Goal: Task Accomplishment & Management: Manage account settings

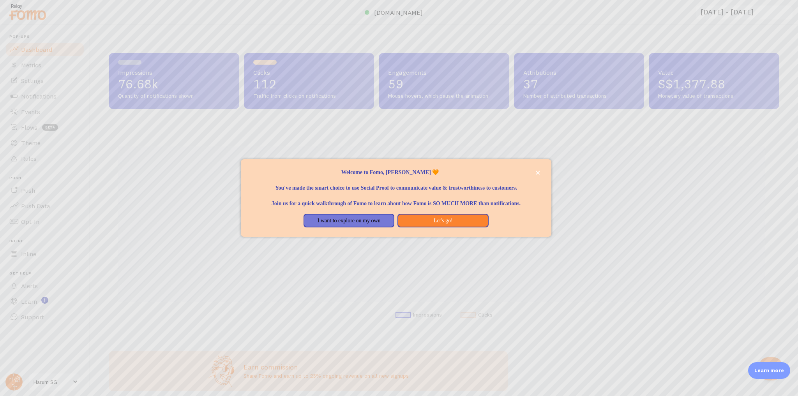
scroll to position [205, 666]
click at [537, 171] on icon "close," at bounding box center [538, 173] width 4 height 4
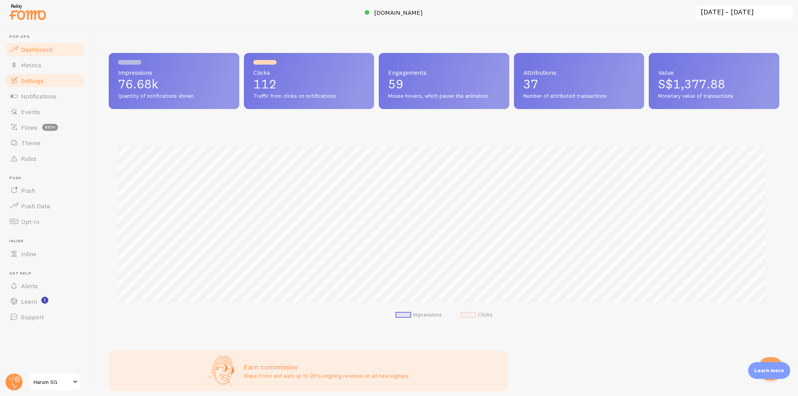
click at [56, 81] on link "Settings" at bounding box center [45, 81] width 80 height 16
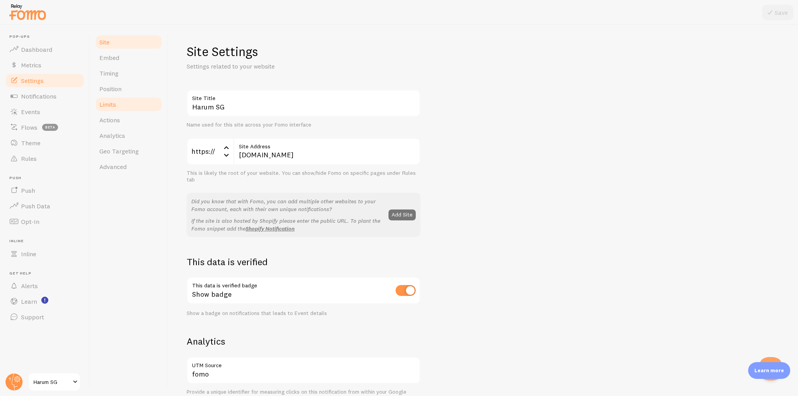
click at [132, 107] on link "Limits" at bounding box center [129, 105] width 68 height 16
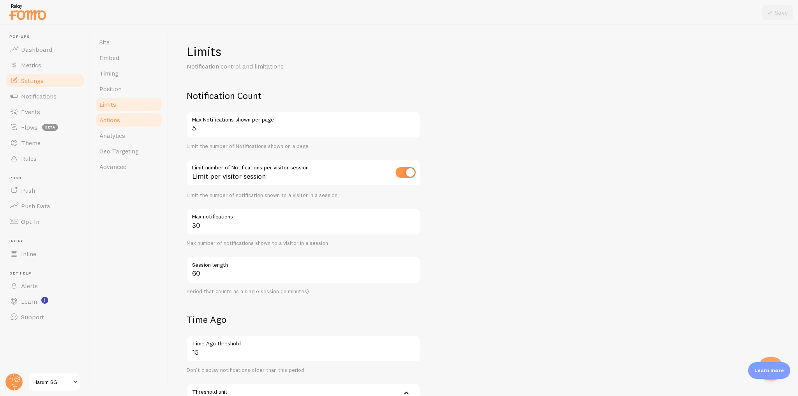
click at [131, 124] on link "Actions" at bounding box center [129, 120] width 68 height 16
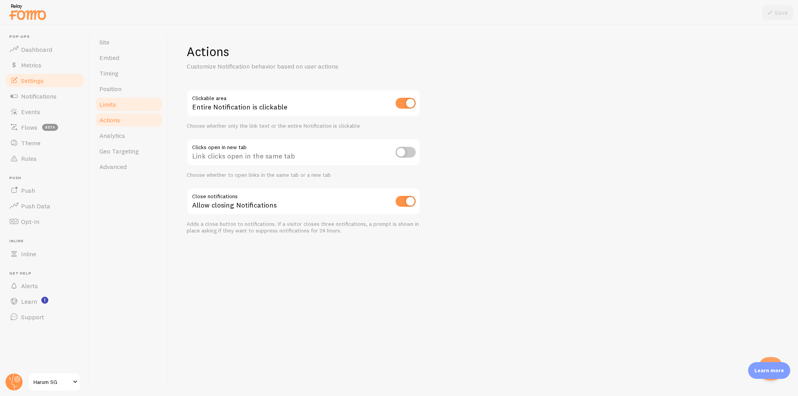
click at [133, 107] on link "Limits" at bounding box center [129, 105] width 68 height 16
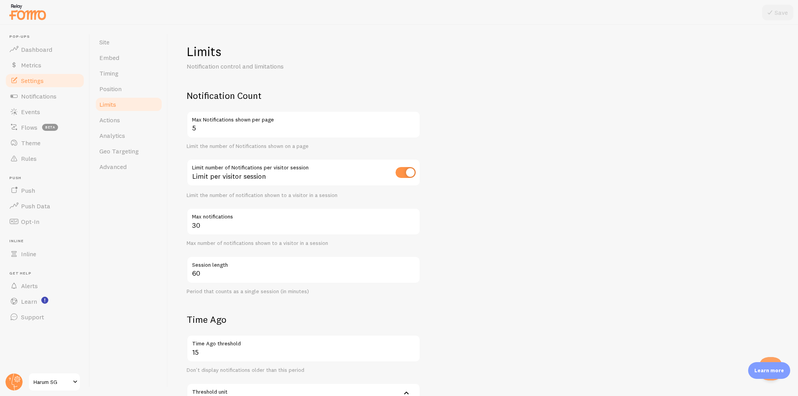
click at [410, 171] on input "checkbox" at bounding box center [406, 172] width 20 height 11
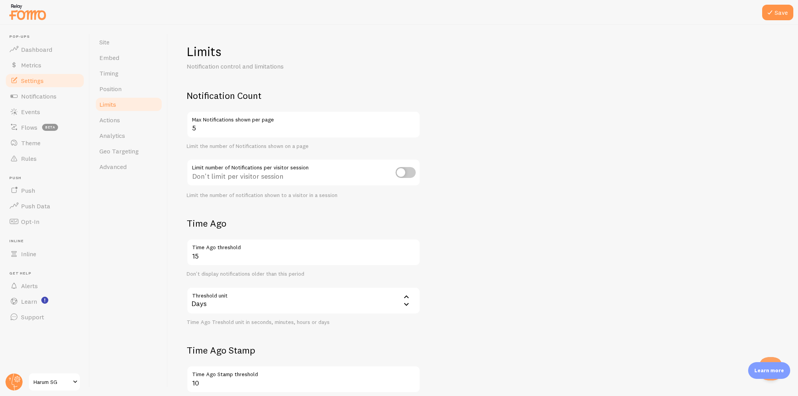
click at [408, 172] on input "checkbox" at bounding box center [406, 172] width 20 height 11
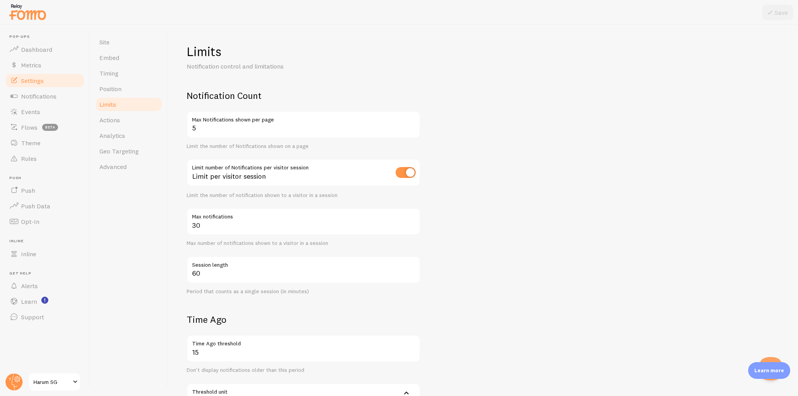
click at [411, 173] on input "checkbox" at bounding box center [406, 172] width 20 height 11
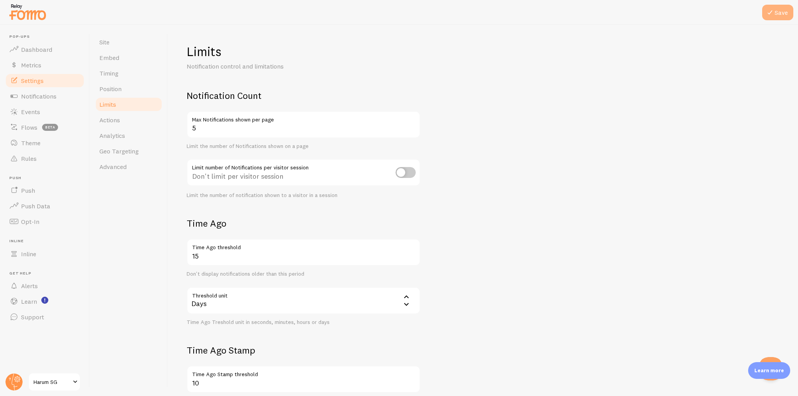
click at [778, 12] on button "Save" at bounding box center [777, 13] width 31 height 16
click at [408, 175] on input "checkbox" at bounding box center [406, 172] width 20 height 11
checkbox input "true"
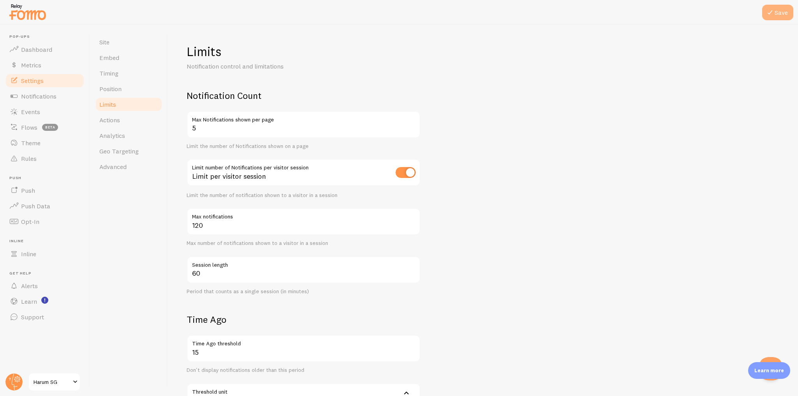
click at [784, 12] on button "Save" at bounding box center [777, 13] width 31 height 16
click at [242, 224] on input "120" at bounding box center [304, 221] width 234 height 27
click at [475, 207] on form "Notification Count 5 Max Notifications shown per page Limit the number of Notif…" at bounding box center [483, 319] width 593 height 459
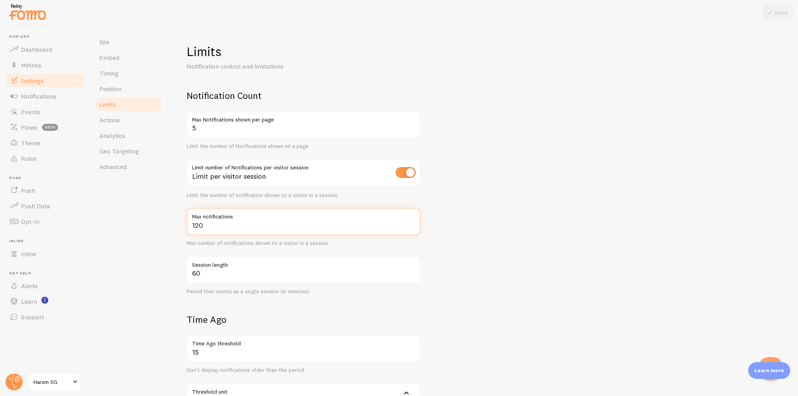
click at [281, 224] on input "120" at bounding box center [304, 221] width 234 height 27
type input "60"
click at [784, 16] on button "Save" at bounding box center [777, 13] width 31 height 16
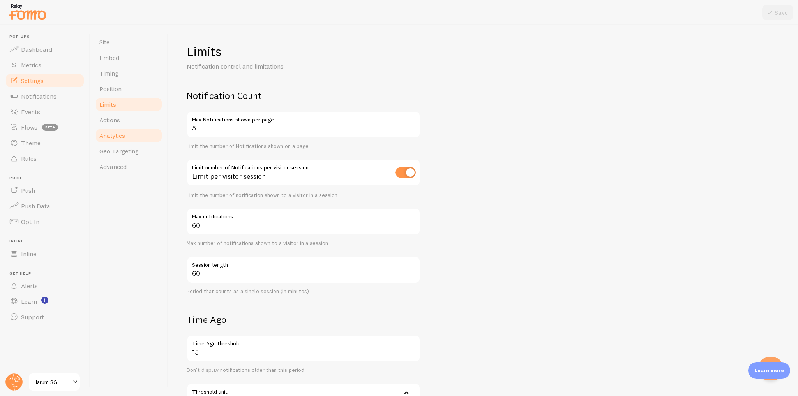
click at [135, 133] on link "Analytics" at bounding box center [129, 136] width 68 height 16
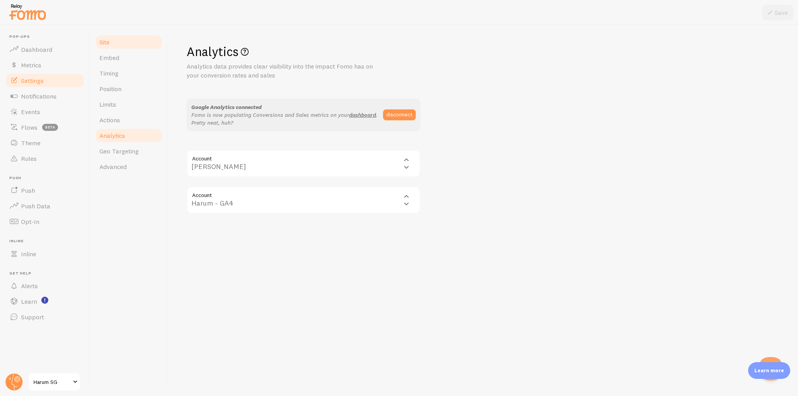
click at [117, 45] on link "Site" at bounding box center [129, 42] width 68 height 16
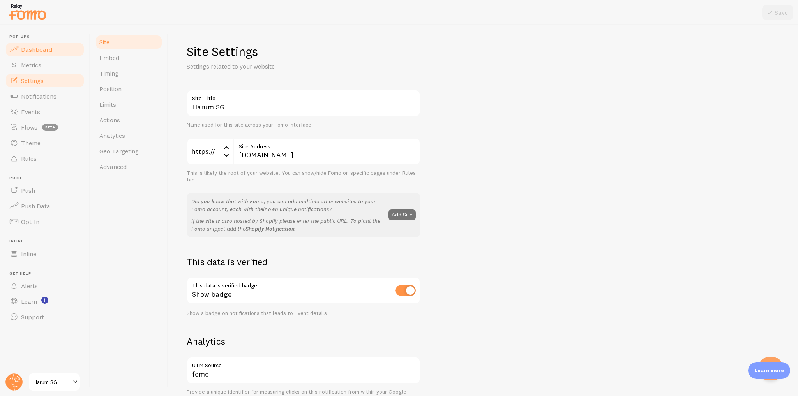
click at [45, 51] on span "Dashboard" at bounding box center [36, 50] width 31 height 8
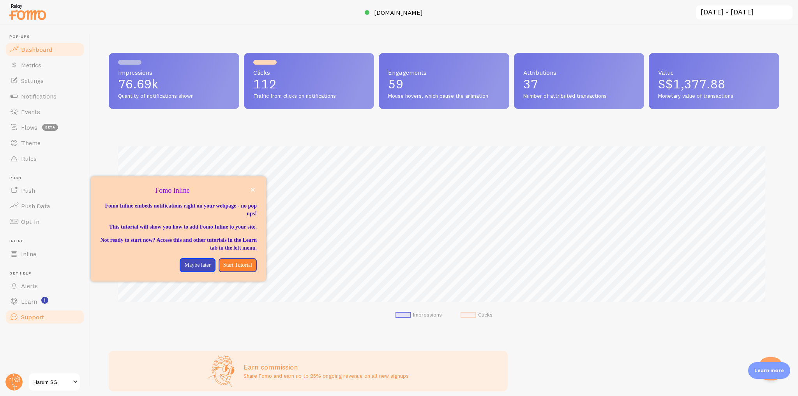
scroll to position [205, 666]
click at [14, 384] on circle at bounding box center [13, 382] width 17 height 17
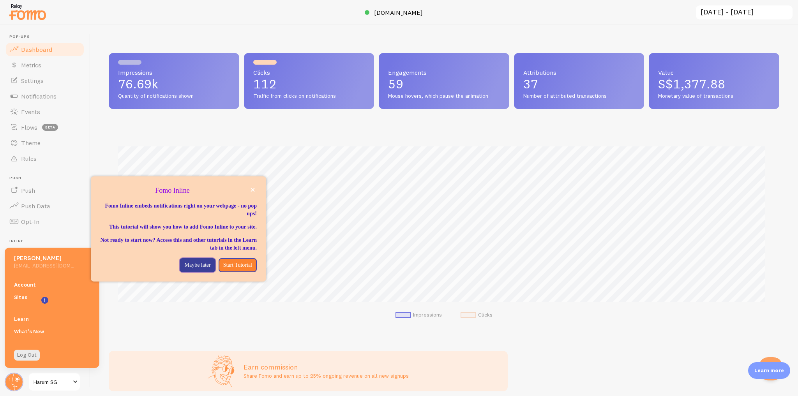
click at [186, 269] on p "Maybe later" at bounding box center [197, 266] width 26 height 8
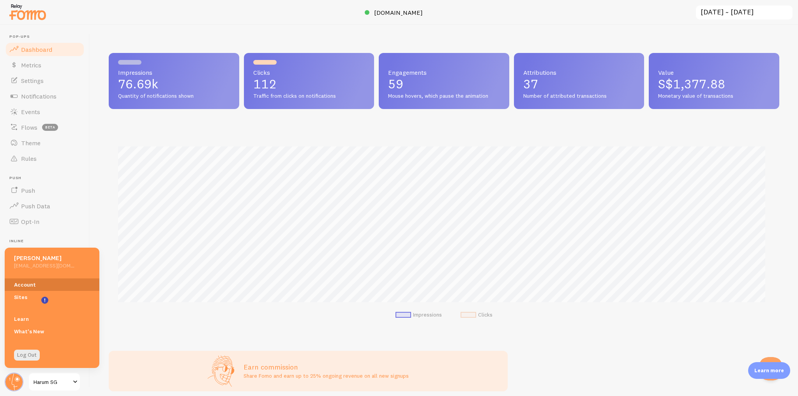
click at [55, 283] on link "Account" at bounding box center [52, 285] width 95 height 12
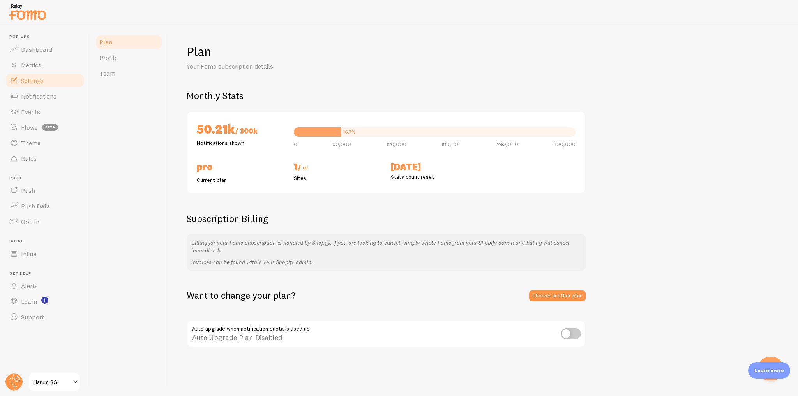
click at [61, 86] on link "Settings" at bounding box center [45, 81] width 80 height 16
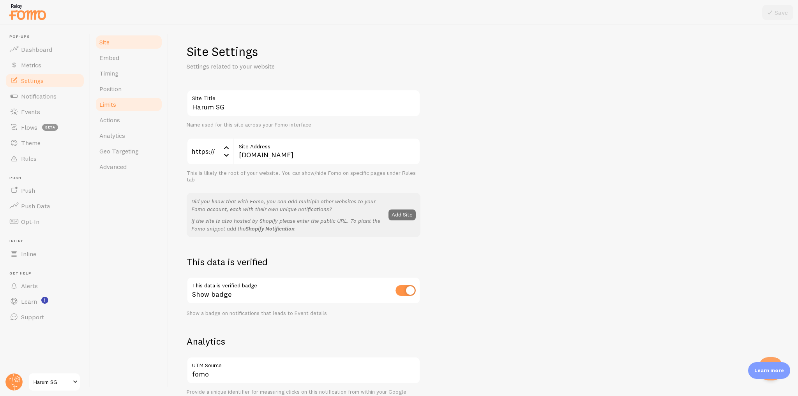
click at [139, 108] on link "Limits" at bounding box center [129, 105] width 68 height 16
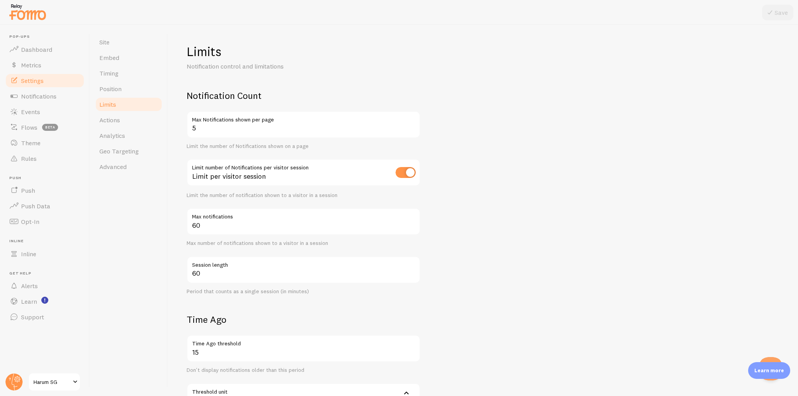
click at [215, 220] on label "Max notifications" at bounding box center [304, 214] width 234 height 13
click at [215, 220] on input "60" at bounding box center [304, 221] width 234 height 27
click at [215, 220] on label "Max notifications" at bounding box center [304, 214] width 234 height 13
click at [215, 220] on input "60" at bounding box center [304, 221] width 234 height 27
click at [214, 228] on input "60" at bounding box center [304, 221] width 234 height 27
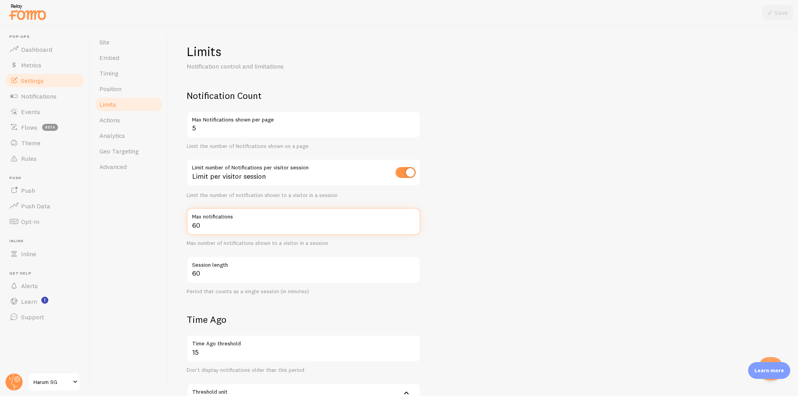
click at [214, 228] on input "60" at bounding box center [304, 221] width 234 height 27
click at [215, 227] on input "60" at bounding box center [304, 221] width 234 height 27
type input "90"
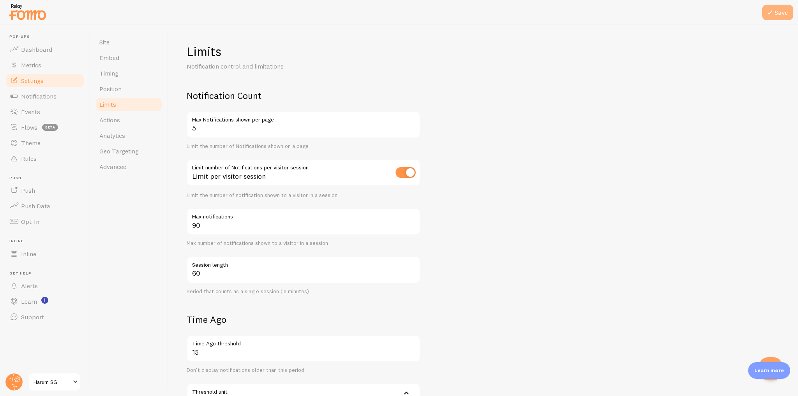
click at [776, 13] on button "Save" at bounding box center [777, 13] width 31 height 16
click at [409, 173] on input "checkbox" at bounding box center [406, 172] width 20 height 11
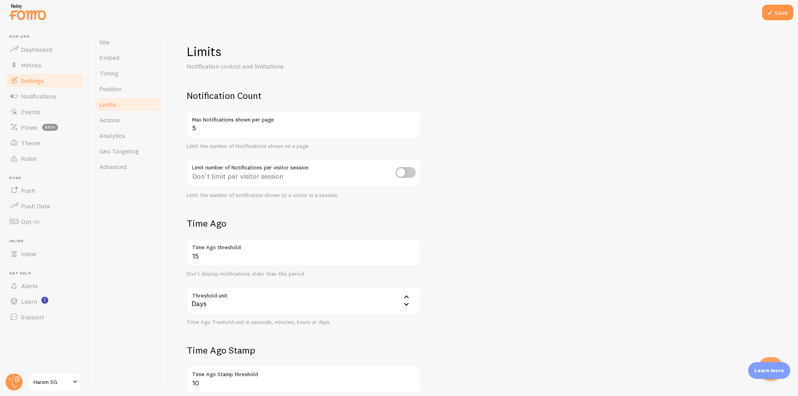
click at [405, 174] on input "checkbox" at bounding box center [406, 172] width 20 height 11
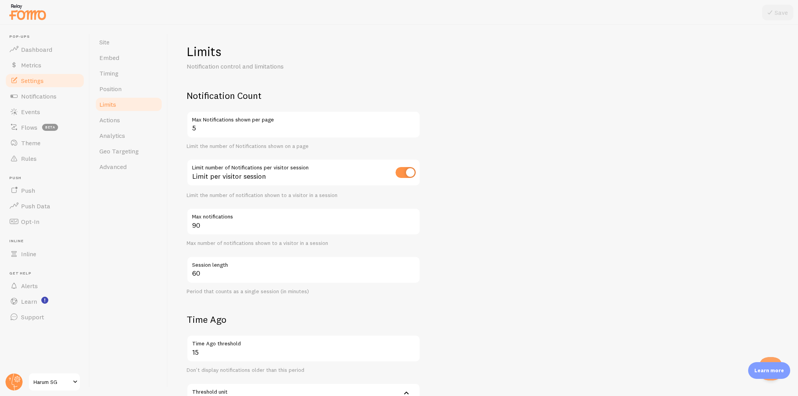
click at [404, 173] on input "checkbox" at bounding box center [406, 172] width 20 height 11
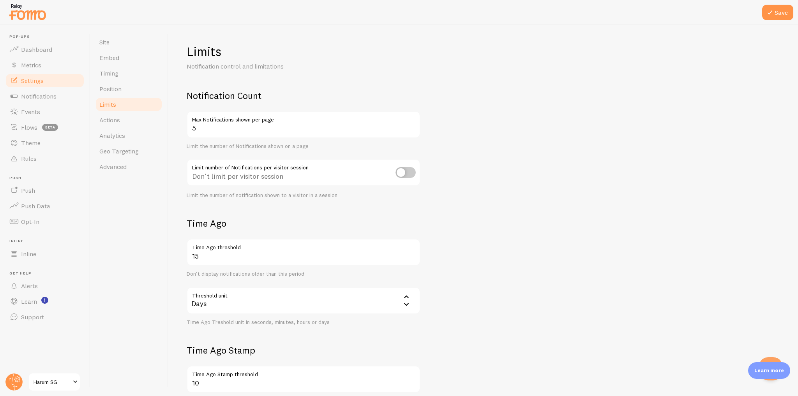
click at [458, 162] on form "Notification Count 5 Max Notifications shown per page Limit the number of Notif…" at bounding box center [483, 271] width 593 height 363
click at [784, 13] on button "Save" at bounding box center [777, 13] width 31 height 16
click at [411, 175] on input "checkbox" at bounding box center [406, 172] width 20 height 11
checkbox input "true"
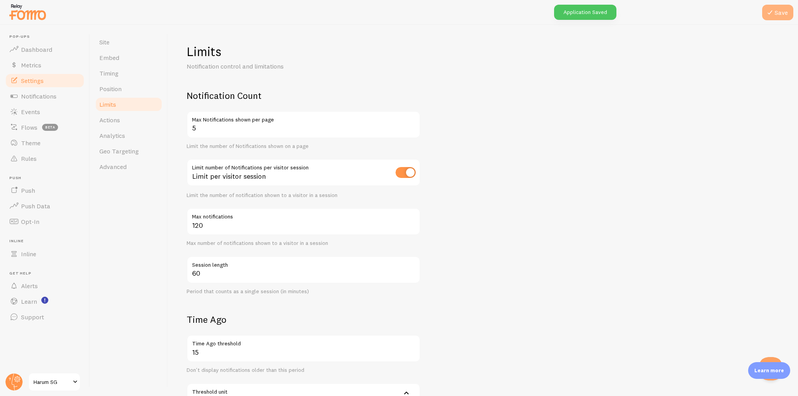
click at [770, 13] on icon at bounding box center [769, 12] width 9 height 9
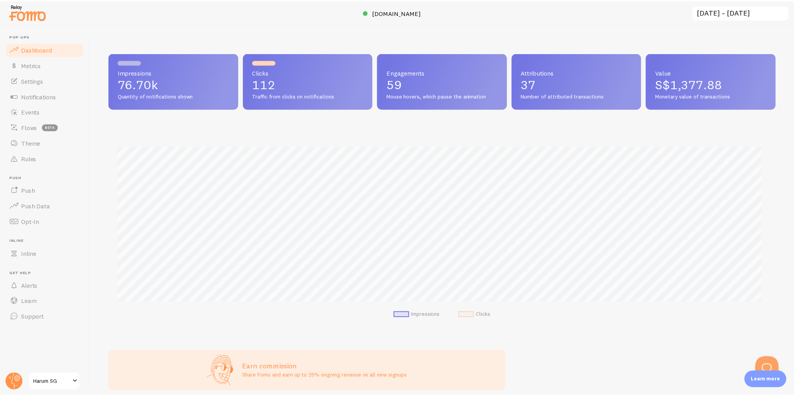
scroll to position [389532, 389070]
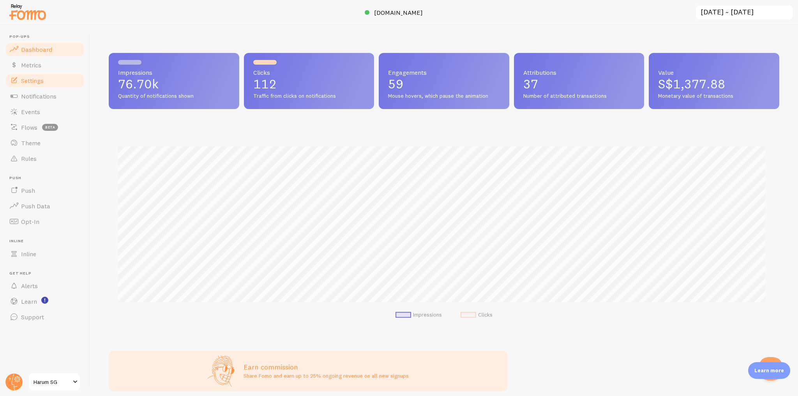
click at [58, 79] on link "Settings" at bounding box center [45, 81] width 80 height 16
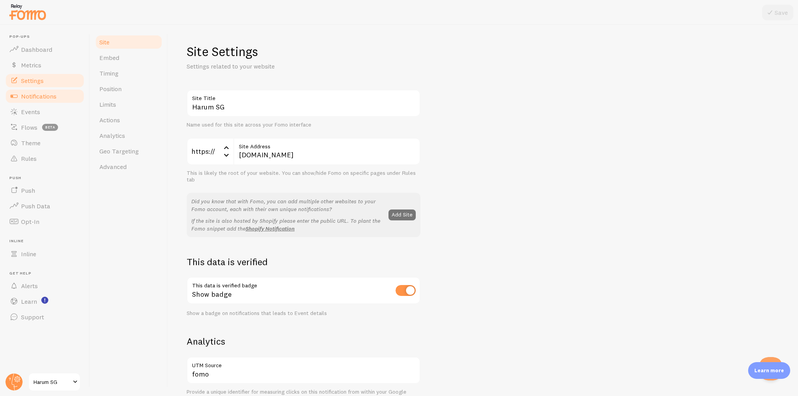
click at [53, 102] on link "Notifications" at bounding box center [45, 96] width 80 height 16
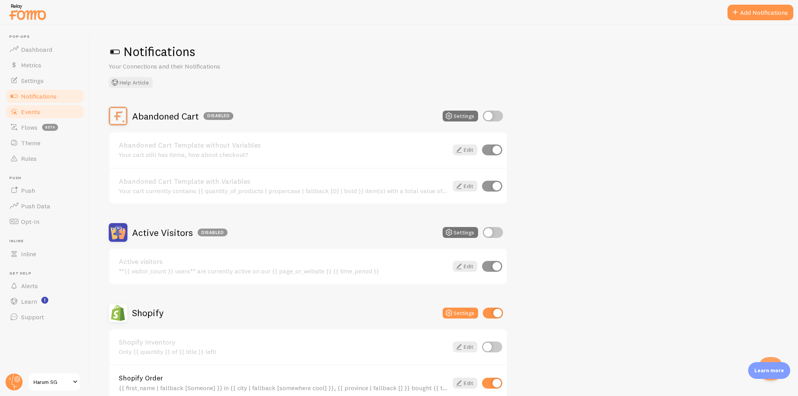
click at [58, 112] on link "Events" at bounding box center [45, 112] width 80 height 16
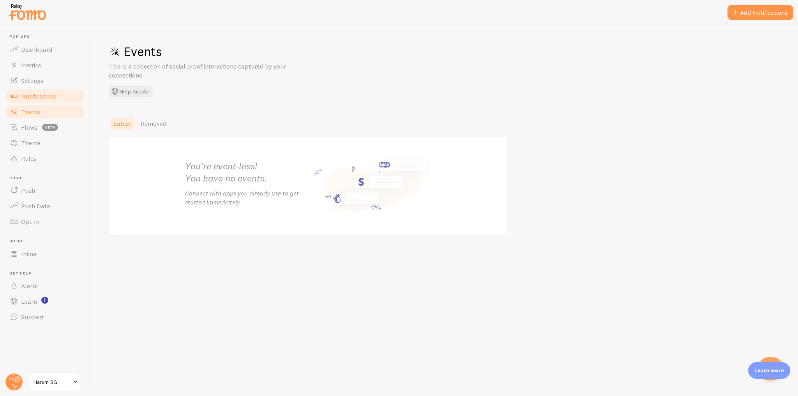
click at [59, 97] on link "Notifications" at bounding box center [45, 96] width 80 height 16
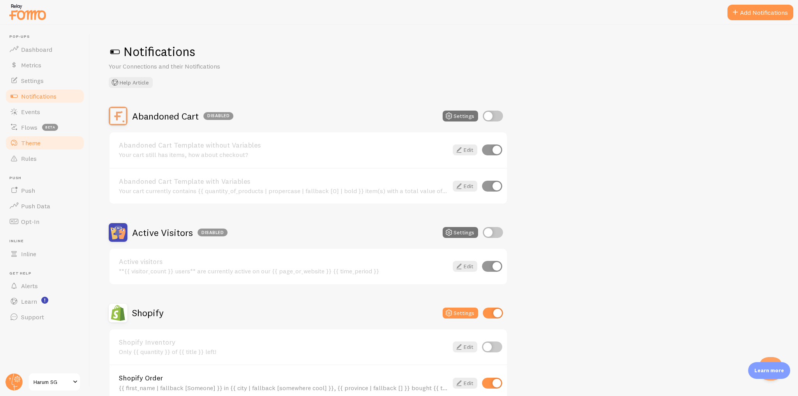
click at [53, 144] on link "Theme" at bounding box center [45, 143] width 80 height 16
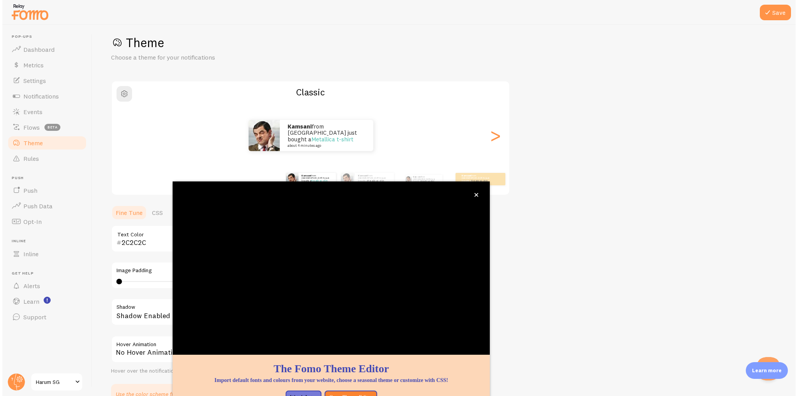
scroll to position [11, 0]
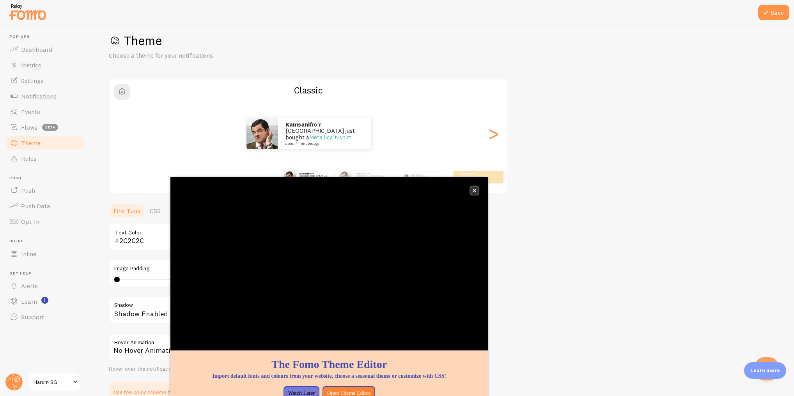
click at [475, 194] on button "close," at bounding box center [474, 191] width 8 height 8
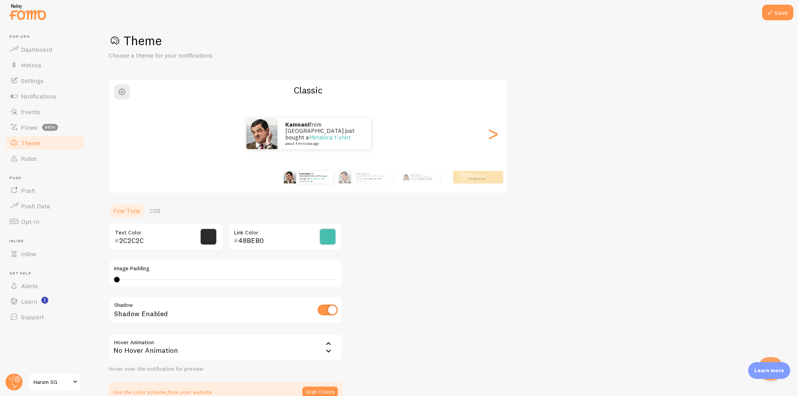
scroll to position [54, 0]
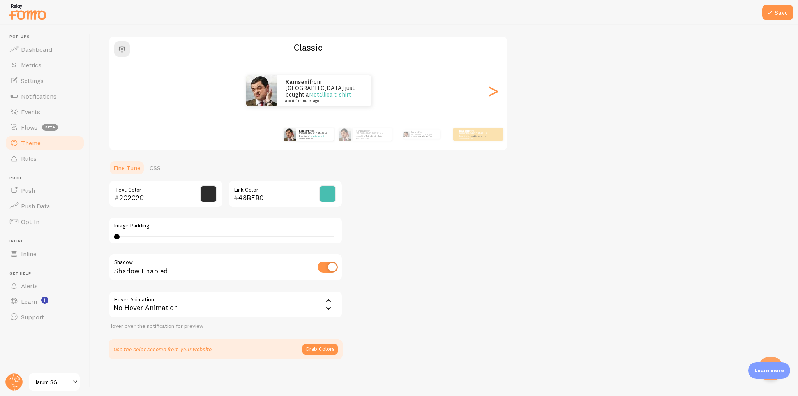
click at [267, 306] on div "No Hover Animation" at bounding box center [226, 304] width 234 height 27
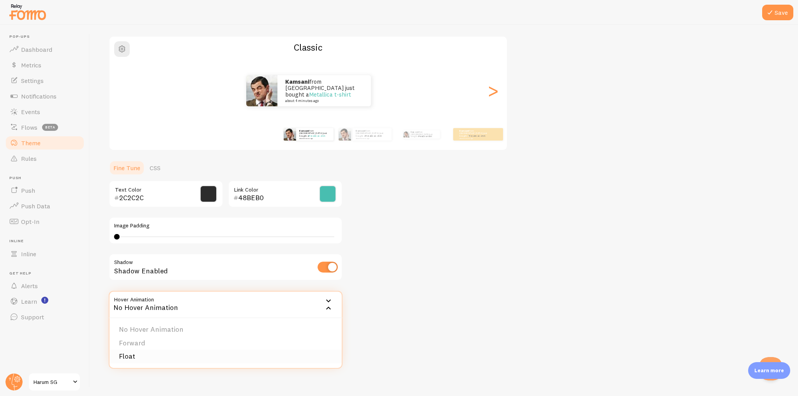
click at [193, 358] on li "Float" at bounding box center [226, 357] width 232 height 14
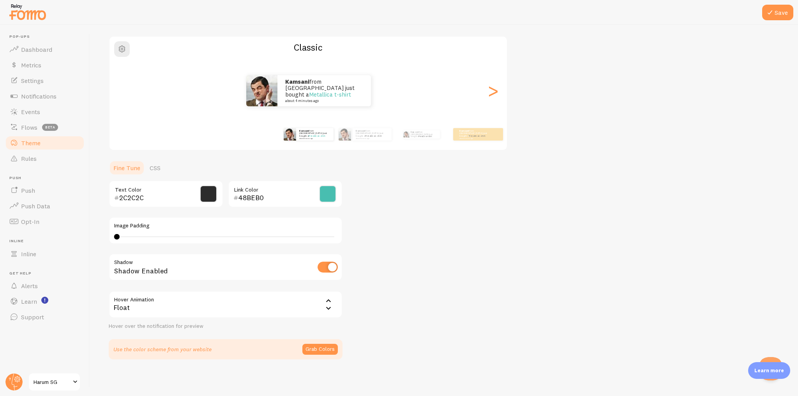
click at [282, 309] on div "Float" at bounding box center [226, 304] width 234 height 27
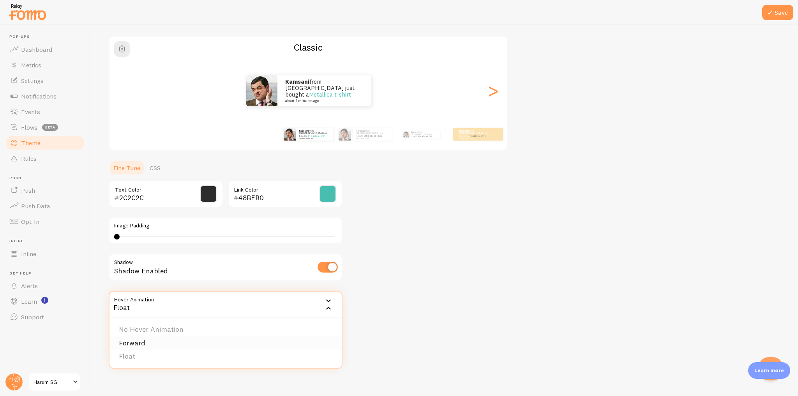
click at [234, 339] on li "Forward" at bounding box center [226, 344] width 232 height 14
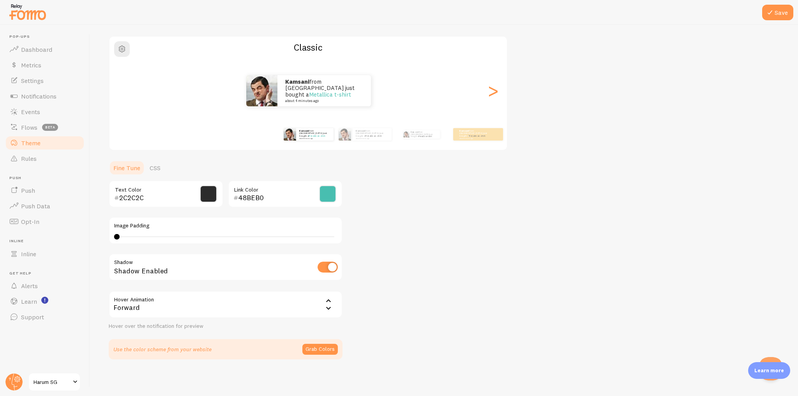
click at [263, 312] on div "Forward" at bounding box center [226, 304] width 234 height 27
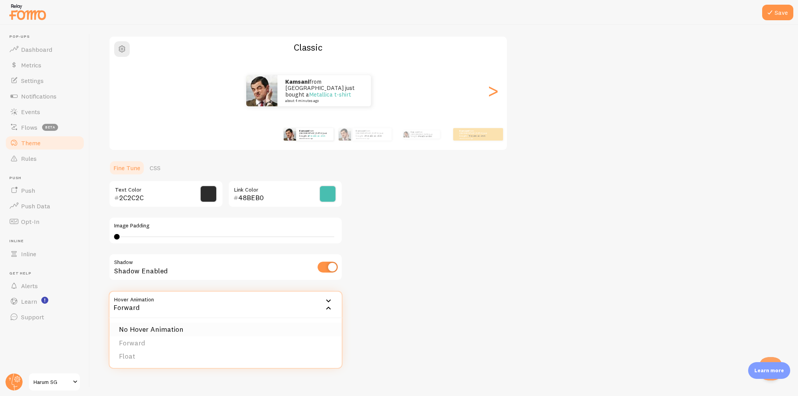
click at [210, 330] on li "No Hover Animation" at bounding box center [226, 330] width 232 height 14
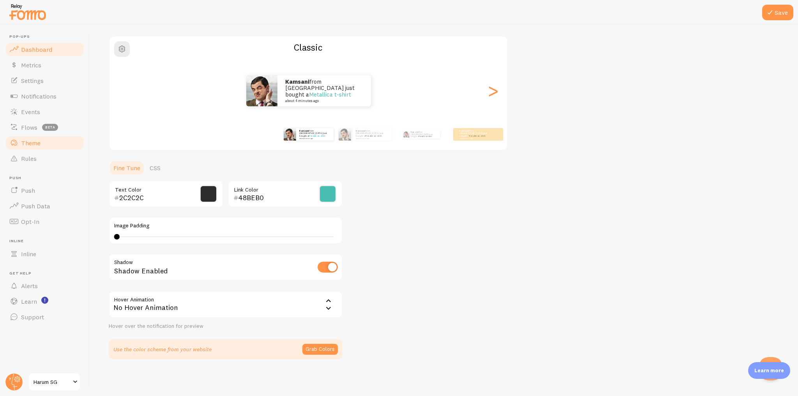
click at [53, 48] on link "Dashboard" at bounding box center [45, 50] width 80 height 16
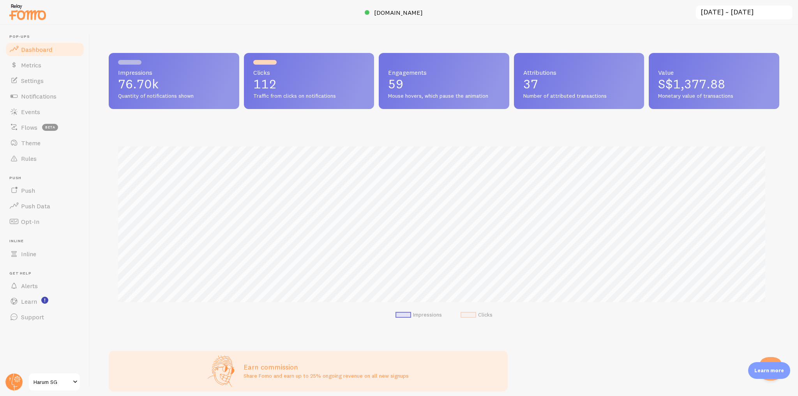
scroll to position [205, 666]
